Goal: Complete application form: Complete application form

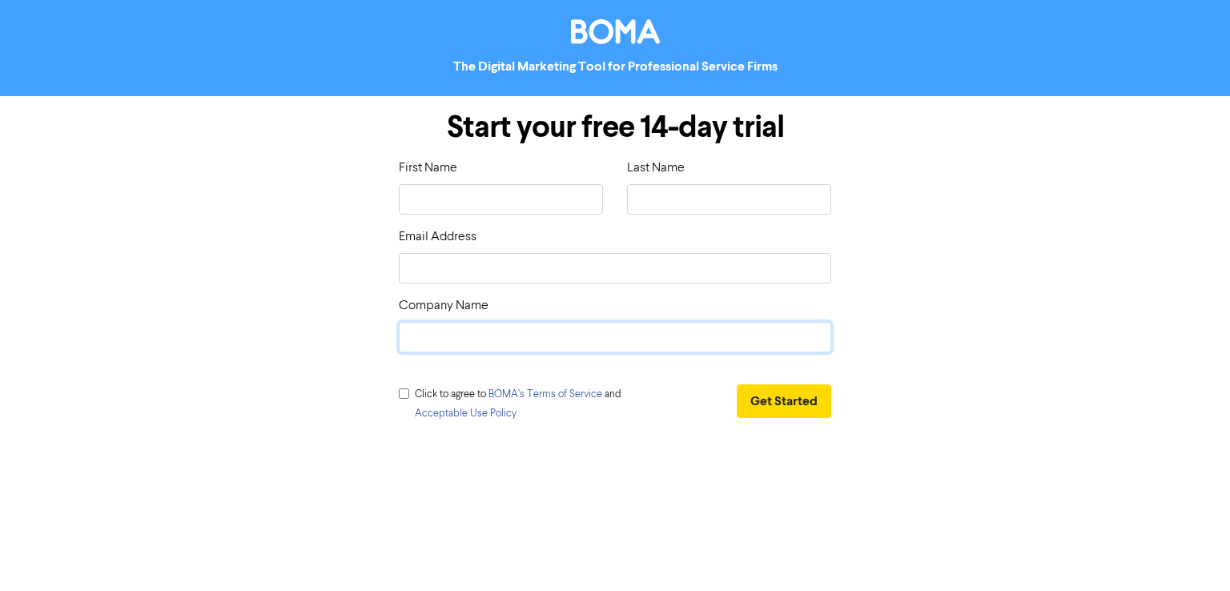
drag, startPoint x: 515, startPoint y: 344, endPoint x: 492, endPoint y: 352, distance: 24.6
click at [515, 344] on input "text" at bounding box center [615, 337] width 432 height 30
click at [403, 391] on input "checkbox" at bounding box center [404, 393] width 10 height 10
checkbox input "true"
click at [488, 202] on input "text" at bounding box center [501, 199] width 204 height 30
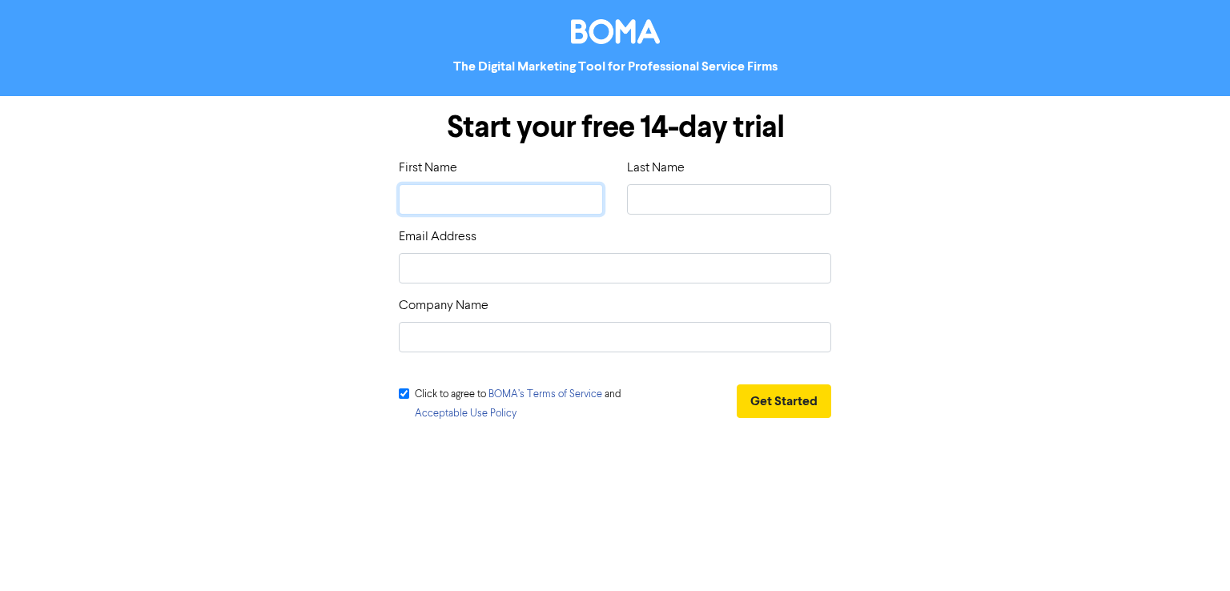
type input "Jonas"
type input "Roe"
type input "[URL][DOMAIN_NAME]"
click at [514, 281] on input "email" at bounding box center [615, 268] width 432 height 30
type input "jonas.bizuppro@gmail.com"
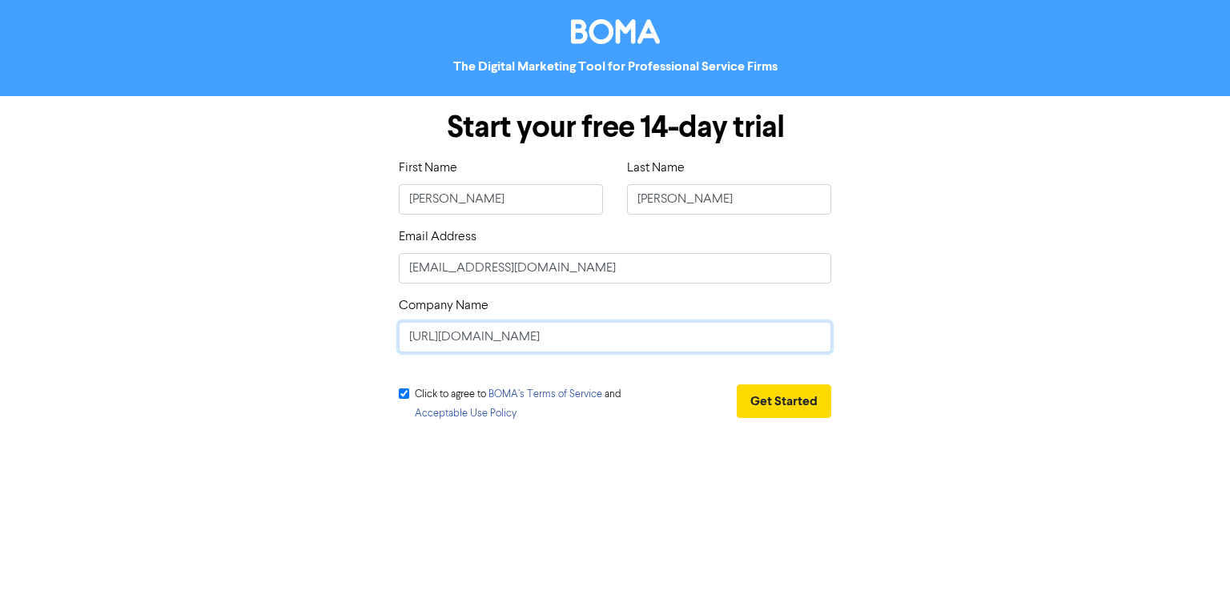
click at [477, 343] on input "[URL][DOMAIN_NAME]" at bounding box center [615, 337] width 432 height 30
click at [480, 339] on input "[URL][DOMAIN_NAME]" at bounding box center [615, 337] width 432 height 30
type input "Biz Up Pro"
click at [796, 402] on button "Get Started" at bounding box center [784, 401] width 94 height 34
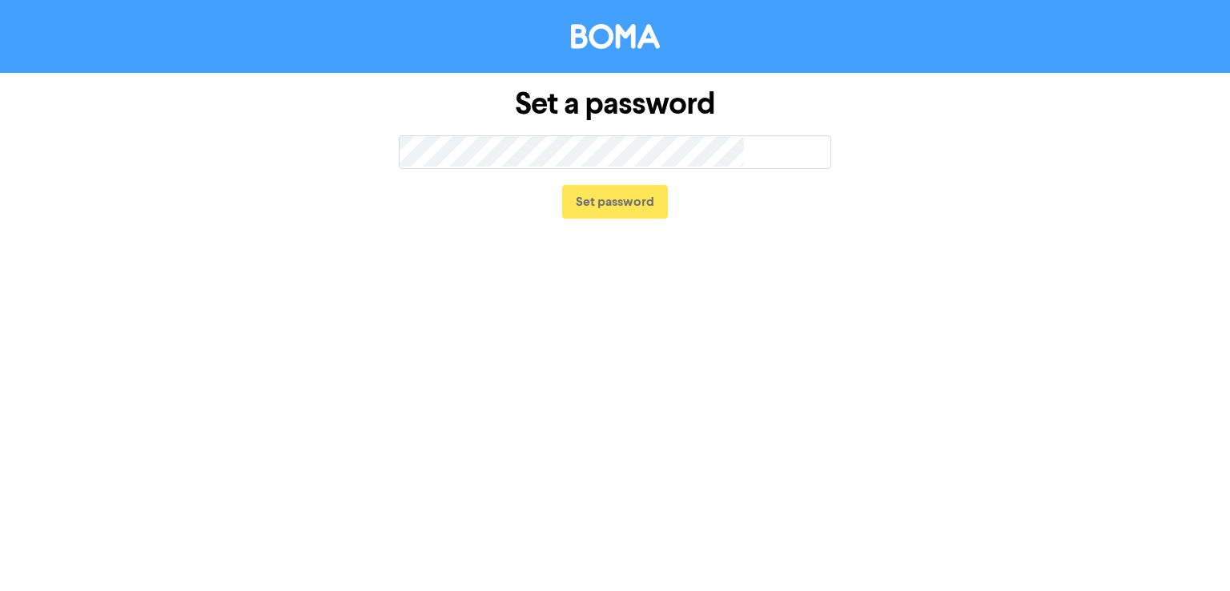
click at [570, 135] on div "Set a password too short Set password" at bounding box center [615, 154] width 456 height 162
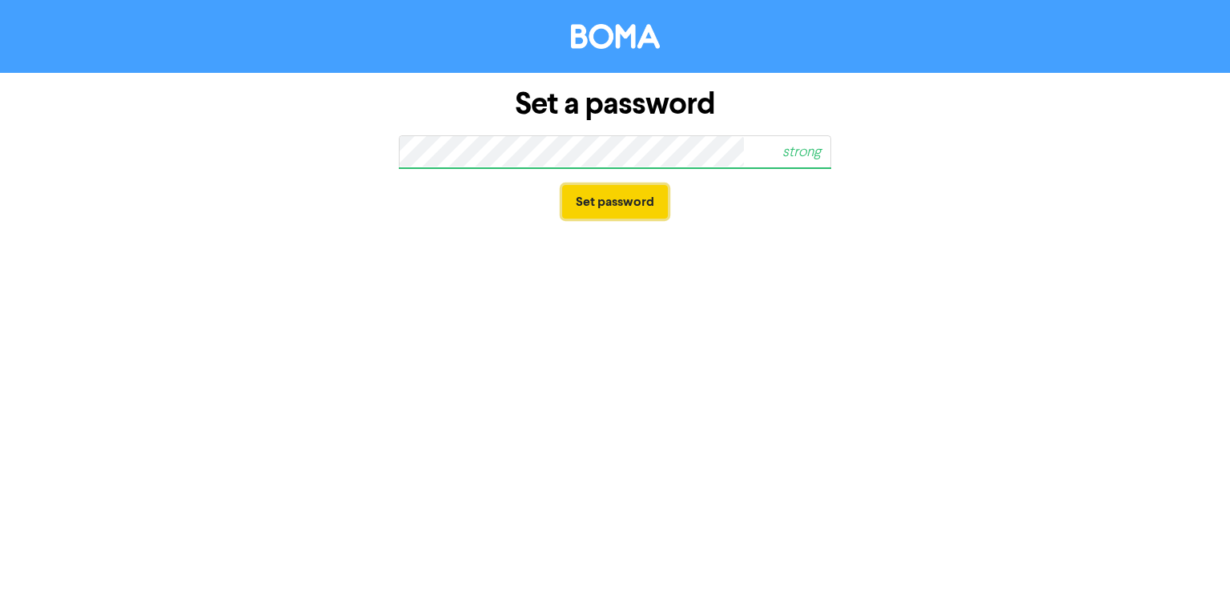
click at [644, 207] on button "Set password" at bounding box center [615, 202] width 106 height 34
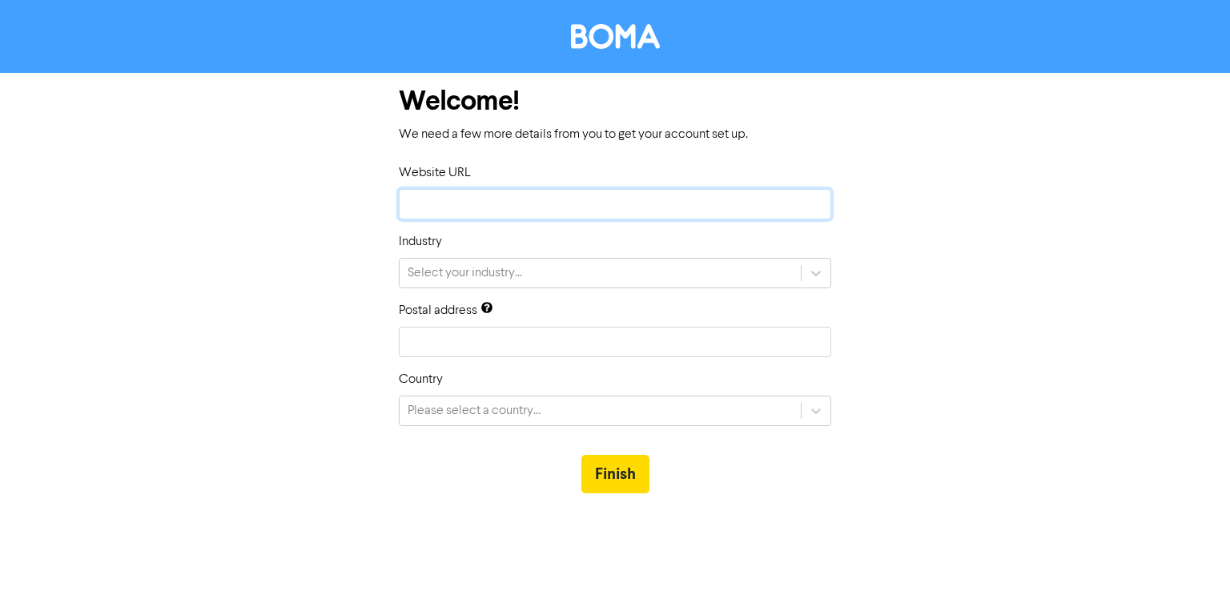
click at [445, 193] on input "text" at bounding box center [615, 204] width 432 height 30
type input "[URL][DOMAIN_NAME]"
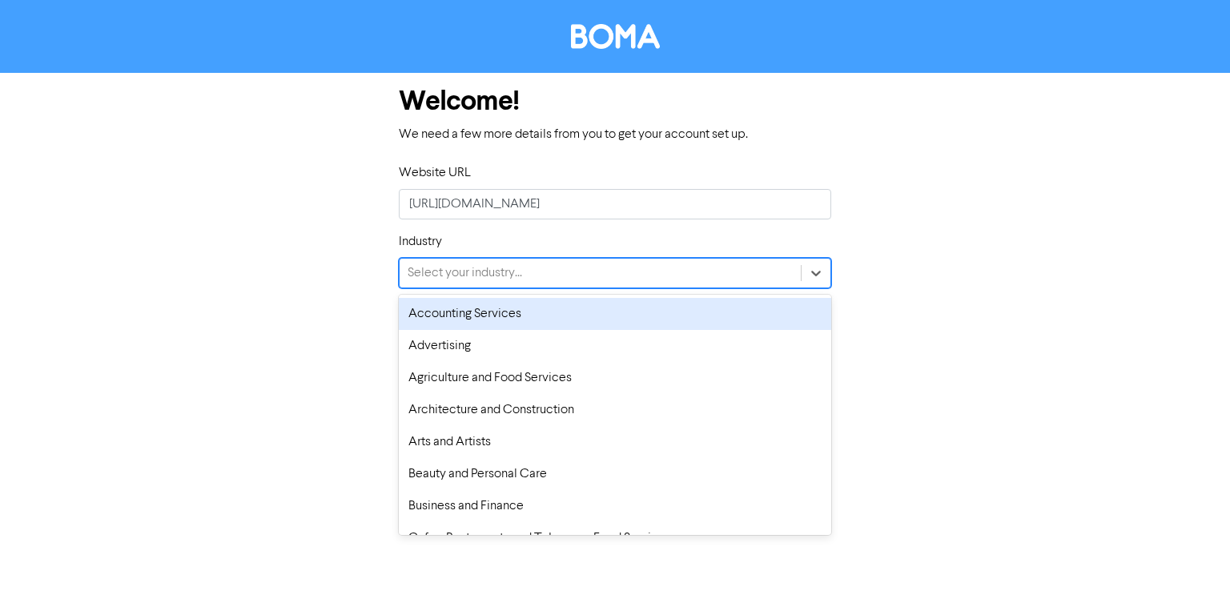
click at [548, 270] on div "Select your industry..." at bounding box center [600, 273] width 401 height 29
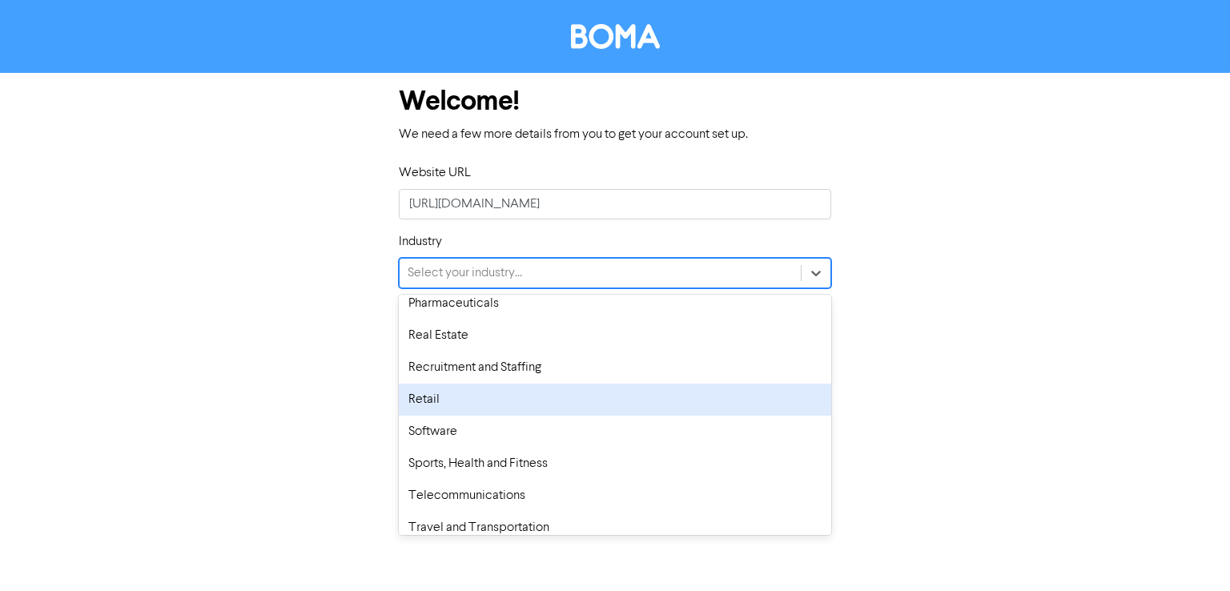
scroll to position [1111, 0]
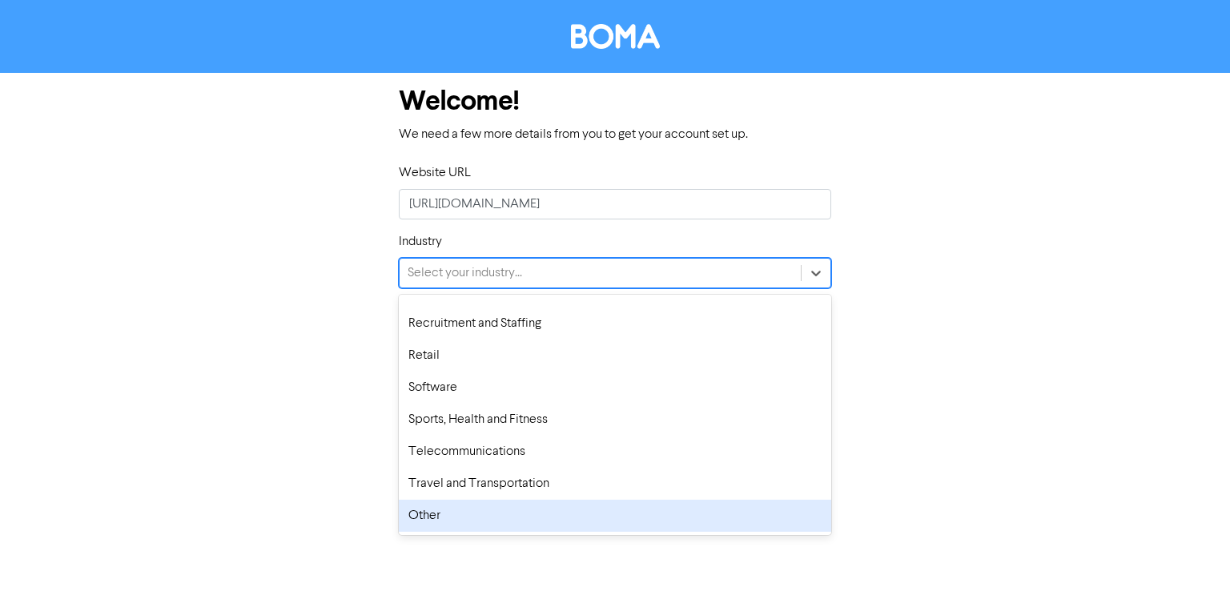
click at [509, 522] on div "Other" at bounding box center [615, 516] width 432 height 32
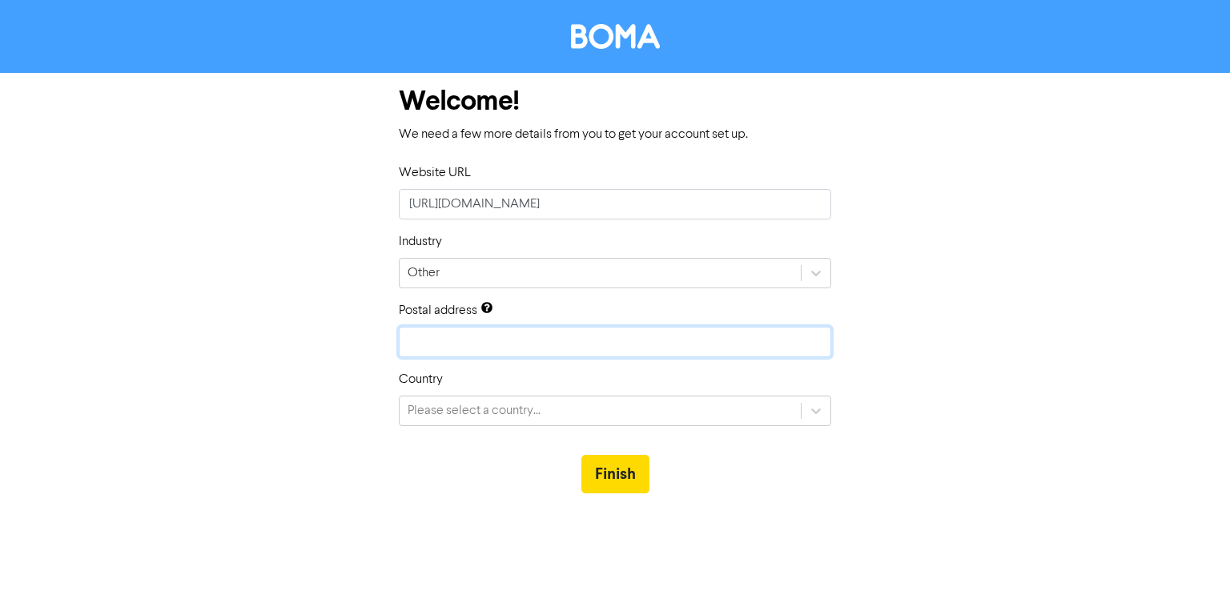
click at [525, 341] on input "text" at bounding box center [615, 342] width 432 height 30
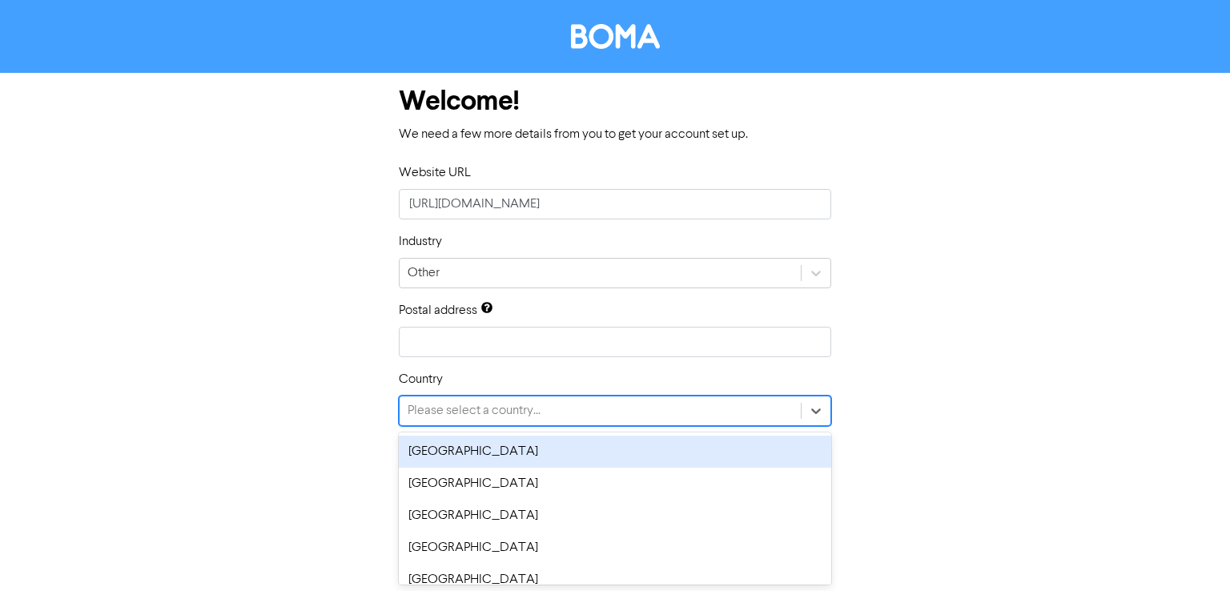
click at [512, 420] on div "Please select a country..." at bounding box center [600, 410] width 401 height 29
type input "un"
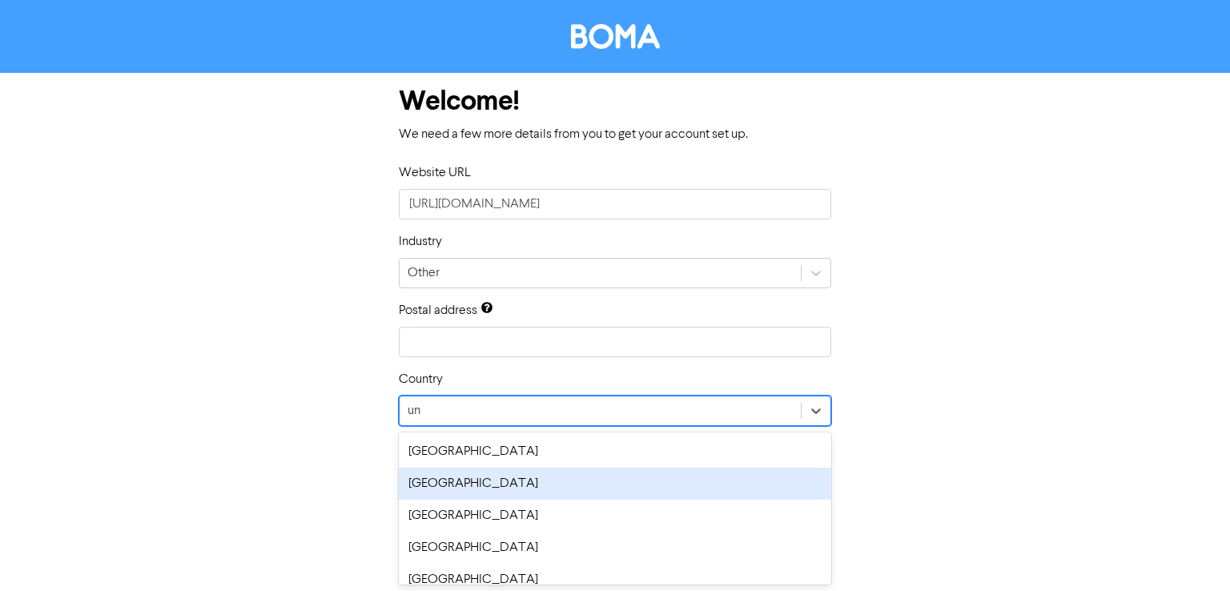
click at [471, 486] on div "[GEOGRAPHIC_DATA]" at bounding box center [615, 484] width 432 height 32
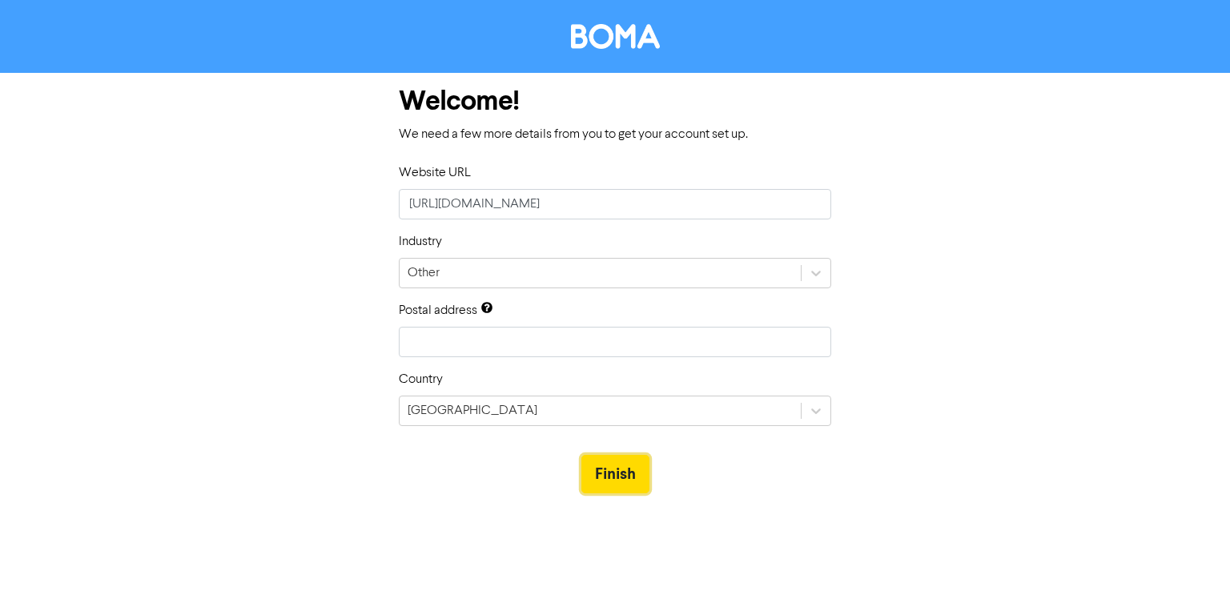
drag, startPoint x: 634, startPoint y: 472, endPoint x: 755, endPoint y: 319, distance: 194.3
click at [636, 473] on button "Finish" at bounding box center [615, 474] width 68 height 38
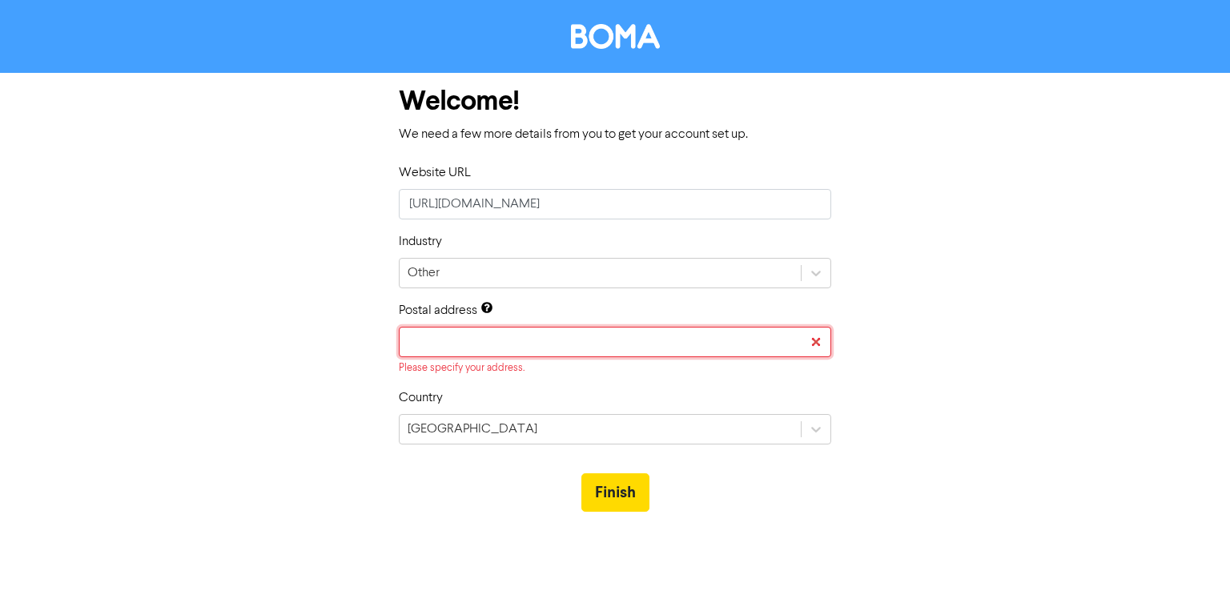
click at [615, 344] on input "text" at bounding box center [615, 342] width 432 height 30
drag, startPoint x: 398, startPoint y: 364, endPoint x: 565, endPoint y: 374, distance: 167.6
click at [565, 374] on div "Please specify your address." at bounding box center [615, 367] width 432 height 15
click at [581, 359] on div "Postal address Please specify your address." at bounding box center [615, 338] width 432 height 74
click at [581, 343] on input "text" at bounding box center [615, 342] width 432 height 30
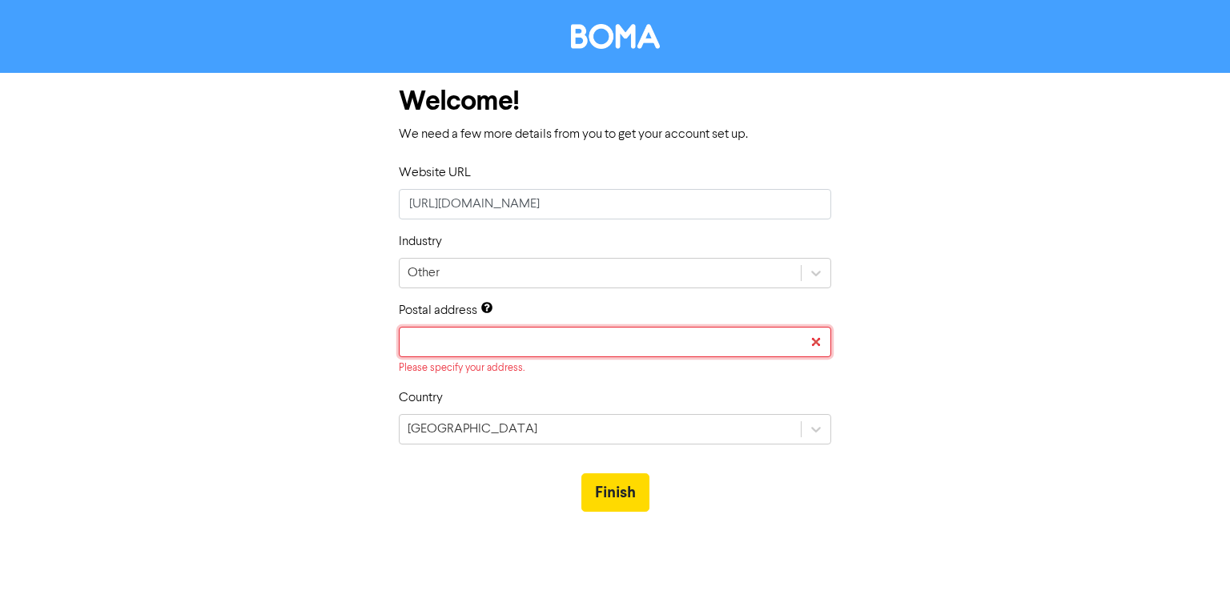
click at [580, 340] on input "text" at bounding box center [615, 342] width 432 height 30
click at [819, 341] on input "text" at bounding box center [615, 342] width 432 height 30
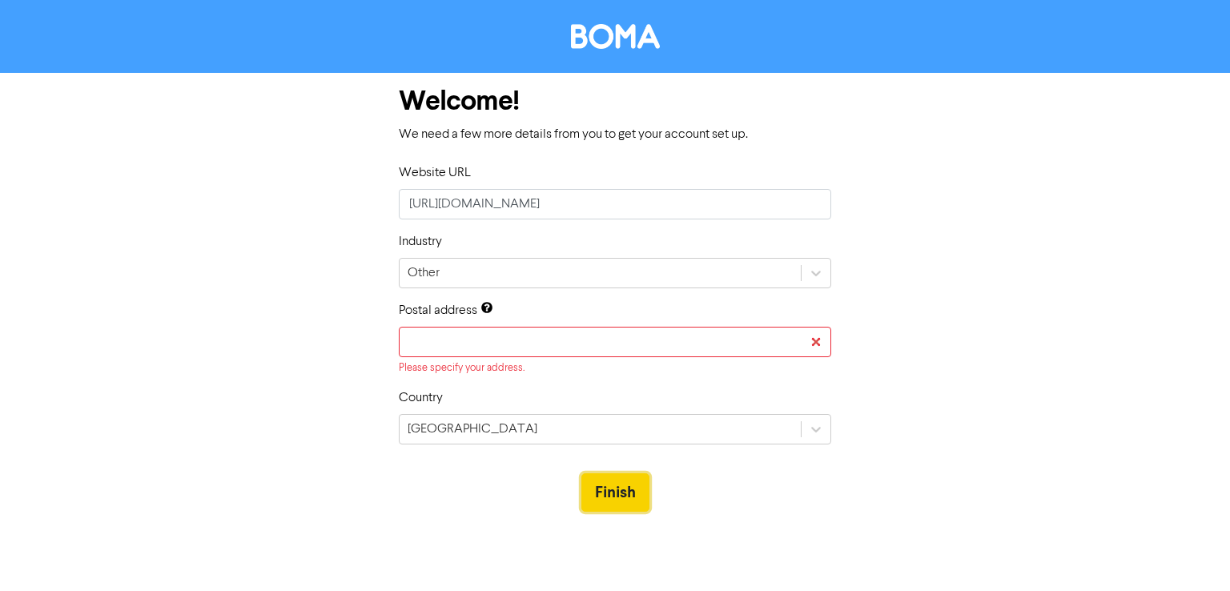
click at [614, 489] on button "Finish" at bounding box center [615, 492] width 68 height 38
